Goal: Task Accomplishment & Management: Use online tool/utility

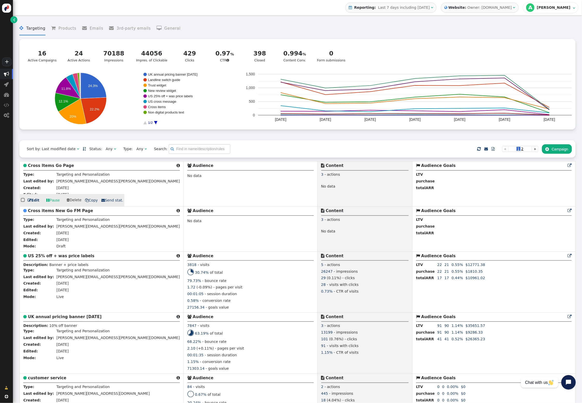
click at [55, 202] on link " Pause" at bounding box center [53, 200] width 21 height 9
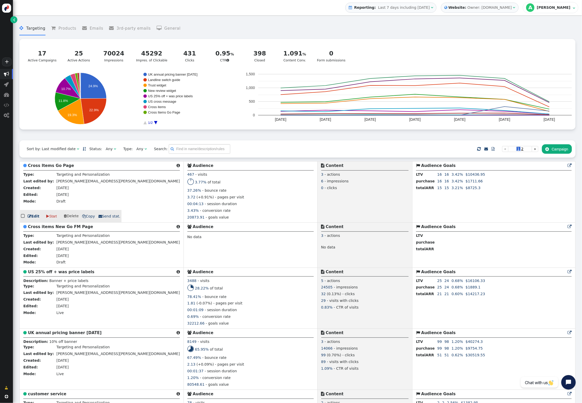
click at [30, 215] on link " Edit" at bounding box center [34, 216] width 12 height 5
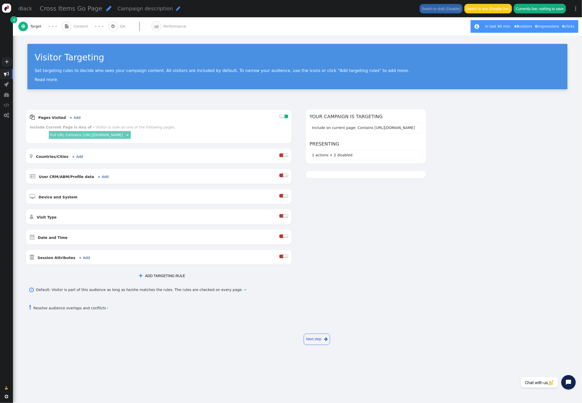
click at [81, 25] on span "Content" at bounding box center [82, 26] width 17 height 5
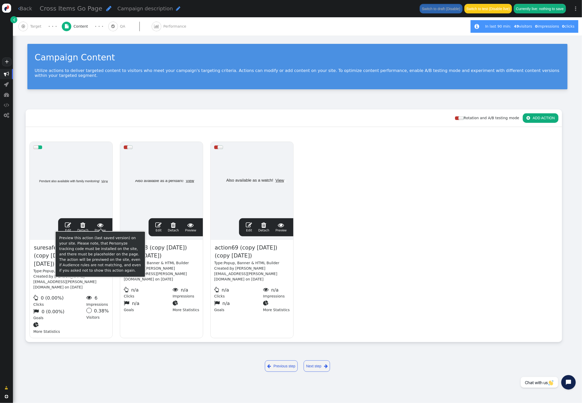
click at [104, 223] on span " Preview" at bounding box center [100, 227] width 11 height 11
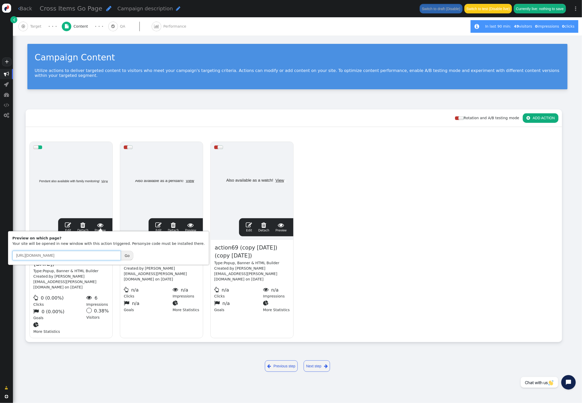
click at [90, 257] on input "http://personalalarms.org/" at bounding box center [66, 255] width 108 height 9
click at [90, 256] on input "http://personalalarms.org/" at bounding box center [66, 255] width 108 height 9
click at [91, 255] on input "http://personalalarms.org/" at bounding box center [66, 255] width 108 height 9
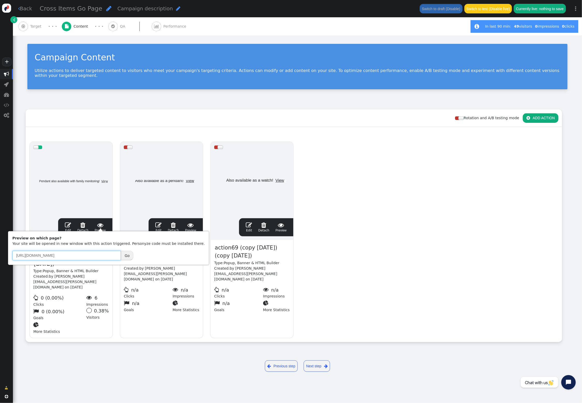
click at [91, 255] on input "http://personalalarms.org/" at bounding box center [66, 255] width 108 height 9
paste input "s://personalalarms.org/products/suresafego"
type input "https://personalalarms.org/products/suresafego"
click at [126, 254] on button "Go" at bounding box center [127, 255] width 13 height 9
